Goal: Communication & Community: Answer question/provide support

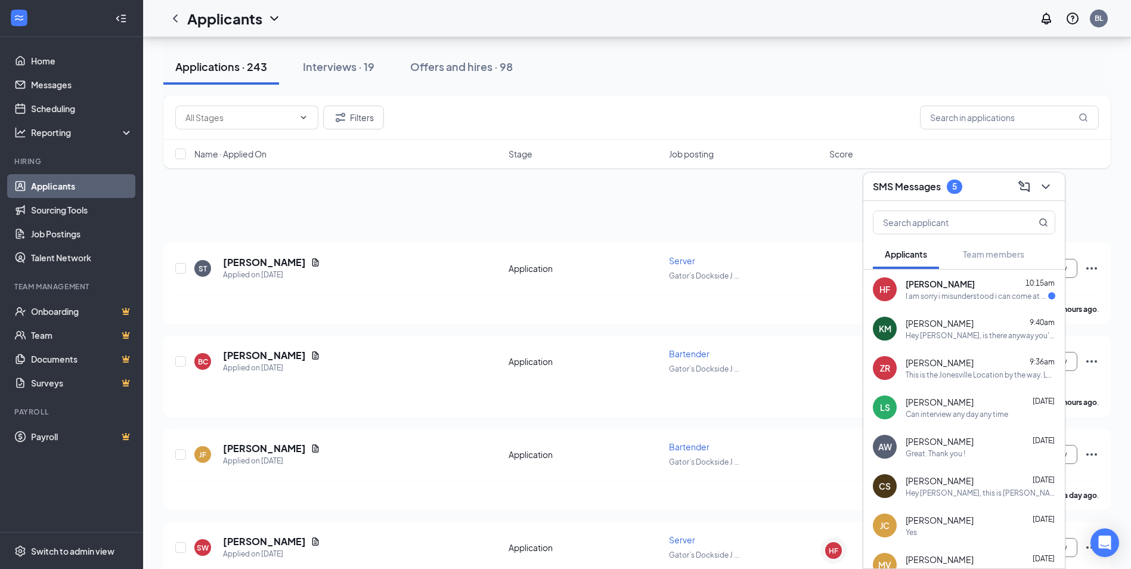
scroll to position [239, 0]
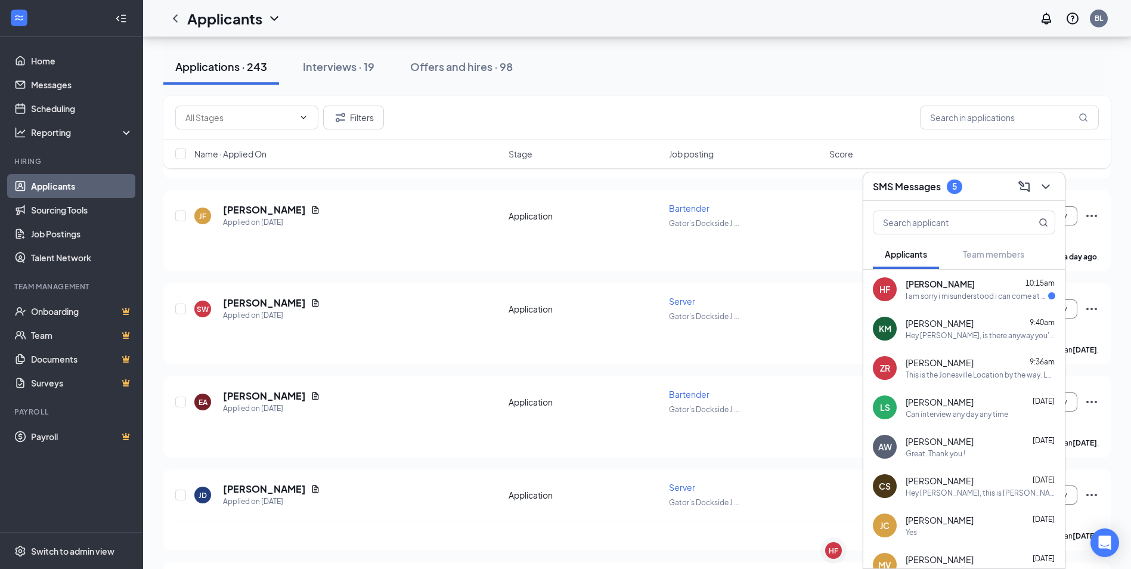
click at [1025, 293] on div "I am sorry i misunderstood i can come at 4 if that would work better for you" at bounding box center [977, 296] width 143 height 10
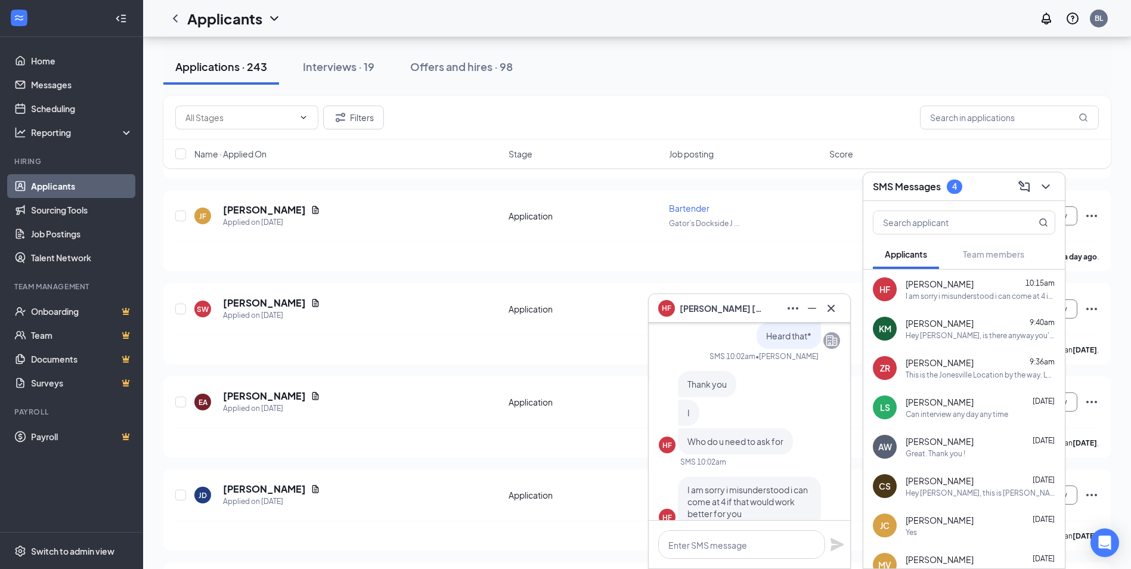
scroll to position [0, 0]
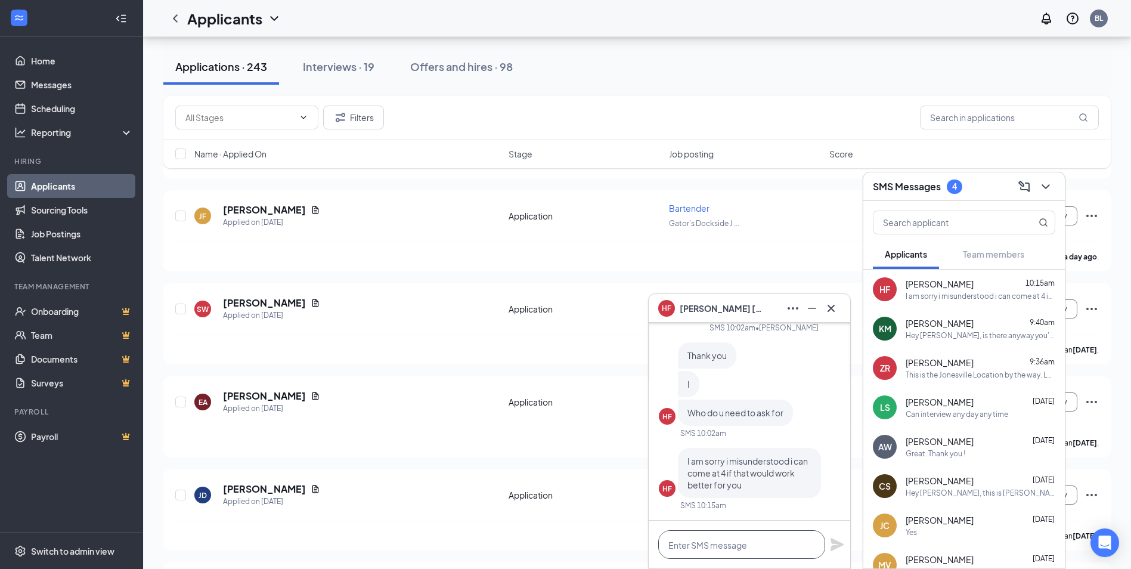
click at [753, 536] on textarea at bounding box center [741, 544] width 167 height 29
type textarea "y"
type textarea "T"
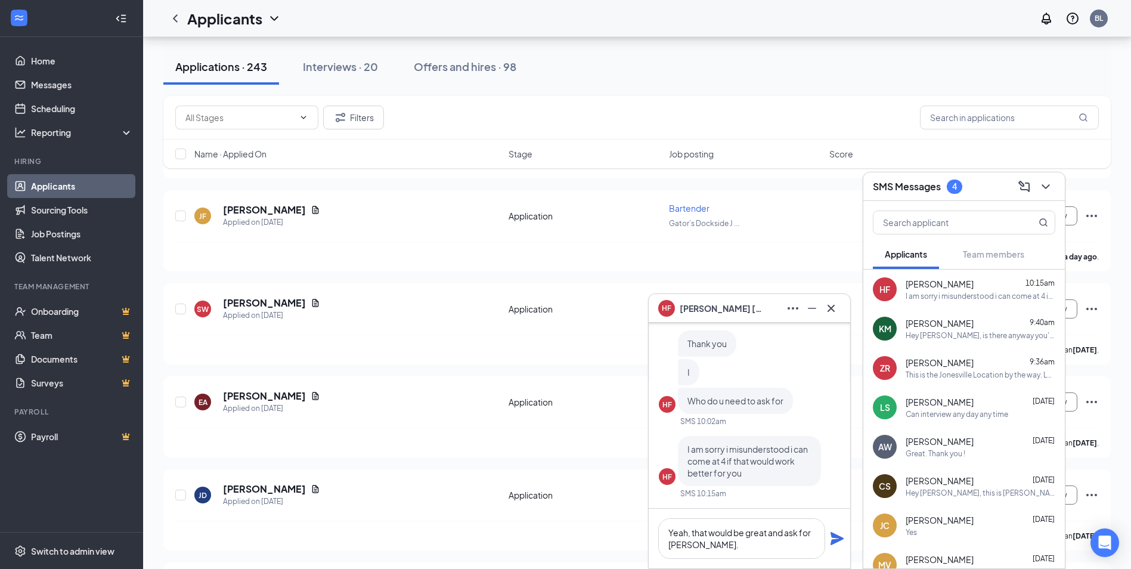
scroll to position [0, 0]
click at [706, 556] on textarea "Yeah, that would be great and ask for [PERSON_NAME]." at bounding box center [741, 538] width 167 height 41
type textarea "Yeah, that would be great and ask for [PERSON_NAME]."
click at [828, 547] on div "Yeah, that would be great and ask for [PERSON_NAME]." at bounding box center [750, 539] width 202 height 60
click at [841, 542] on icon "Plane" at bounding box center [837, 538] width 14 height 14
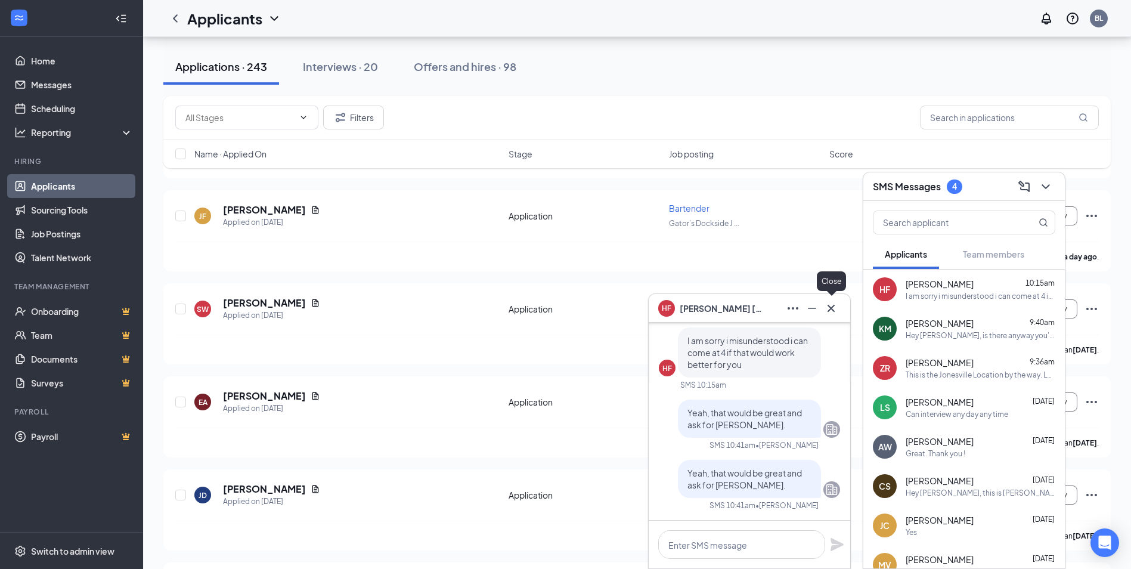
click at [841, 313] on div "HF [PERSON_NAME]" at bounding box center [750, 308] width 202 height 29
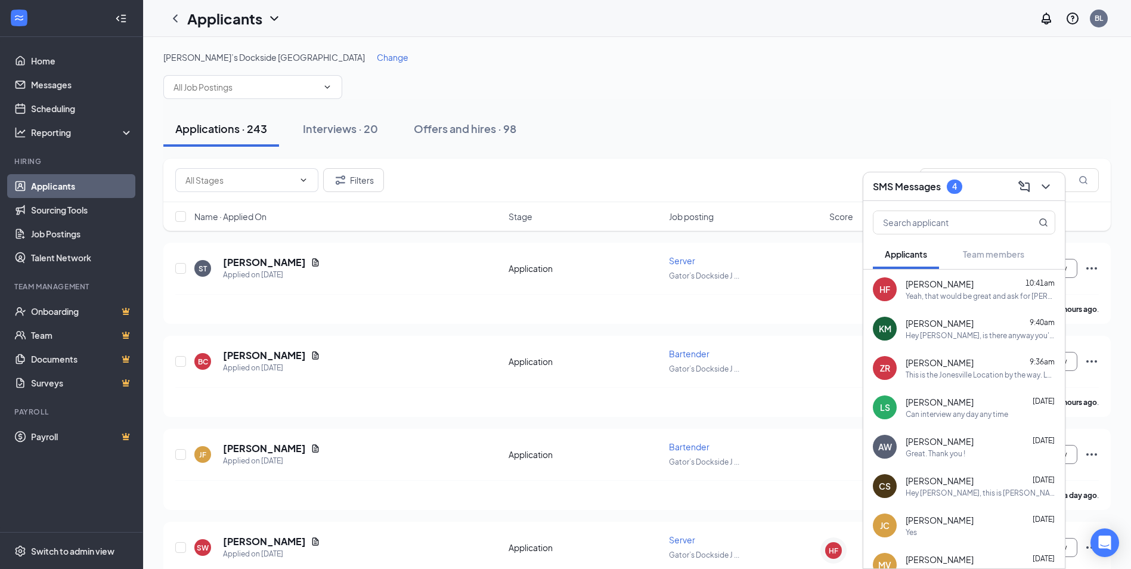
click at [1054, 193] on div at bounding box center [1044, 186] width 21 height 19
click at [1050, 187] on icon "ChevronDown" at bounding box center [1046, 186] width 14 height 14
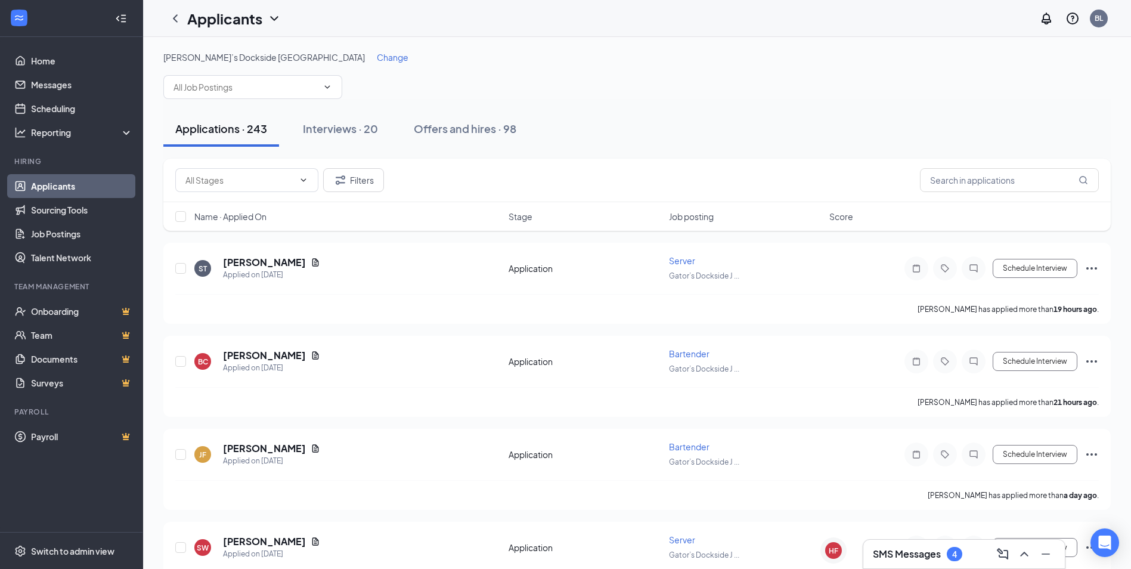
click at [1011, 134] on div "Applications · 243 Interviews · 20 Offers and hires · 98" at bounding box center [637, 129] width 948 height 36
